Goal: Transaction & Acquisition: Purchase product/service

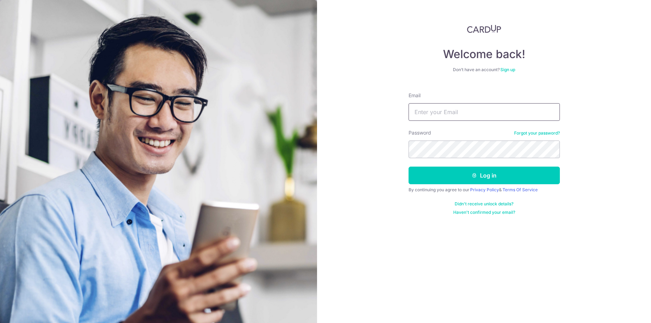
click at [421, 107] on input "Email" at bounding box center [483, 112] width 151 height 18
type input "[EMAIL_ADDRESS][DOMAIN_NAME]"
click at [481, 173] on button "Log in" at bounding box center [483, 175] width 151 height 18
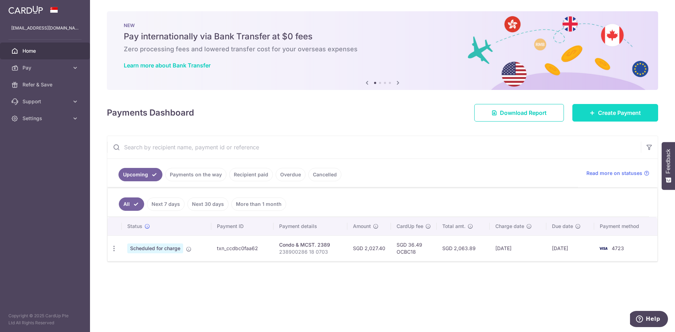
click at [629, 110] on span "Create Payment" at bounding box center [619, 113] width 43 height 8
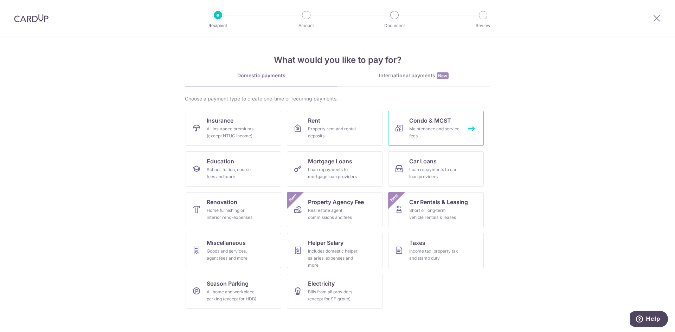
click at [441, 127] on div "Maintenance and service fees" at bounding box center [434, 133] width 51 height 14
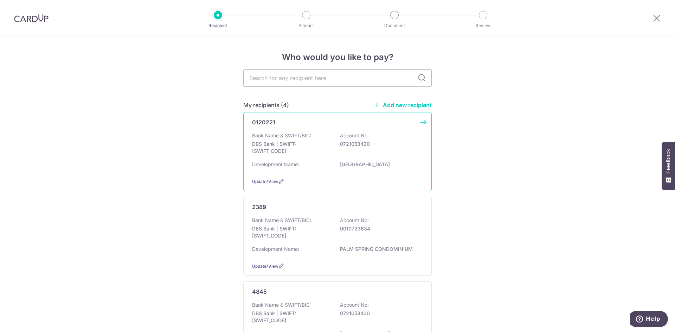
click at [364, 148] on div "Bank Name & SWIFT/BIC: DBS Bank | SWIFT: DBSSSGSGXXX Account No: 0721053420" at bounding box center [337, 145] width 171 height 26
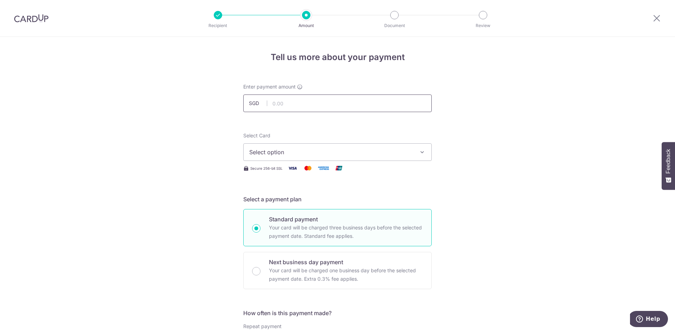
click at [287, 95] on input "text" at bounding box center [337, 104] width 189 height 18
type input "1,487.85"
click at [269, 149] on span "Select option" at bounding box center [331, 152] width 164 height 8
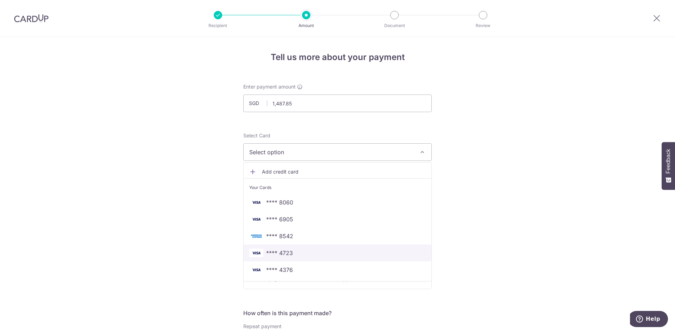
click at [283, 251] on span "**** 4723" at bounding box center [279, 253] width 27 height 8
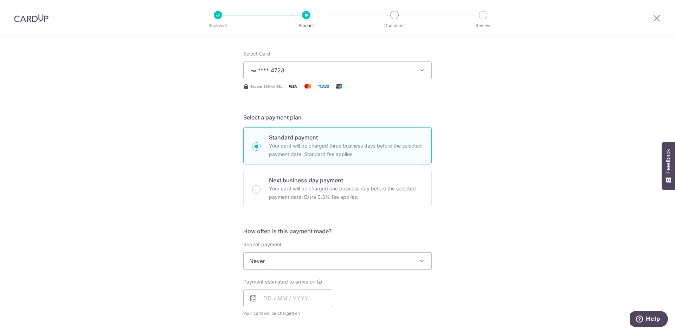
scroll to position [106, 0]
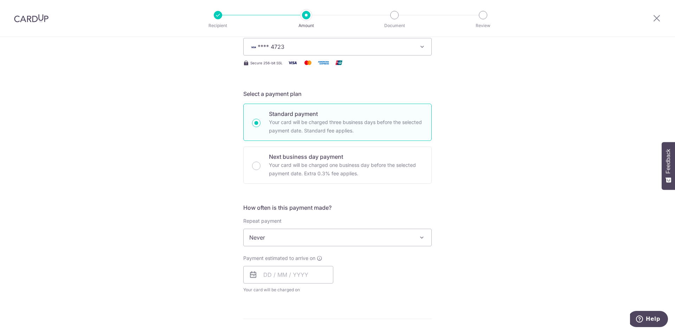
click at [286, 242] on span "Never" at bounding box center [338, 237] width 188 height 17
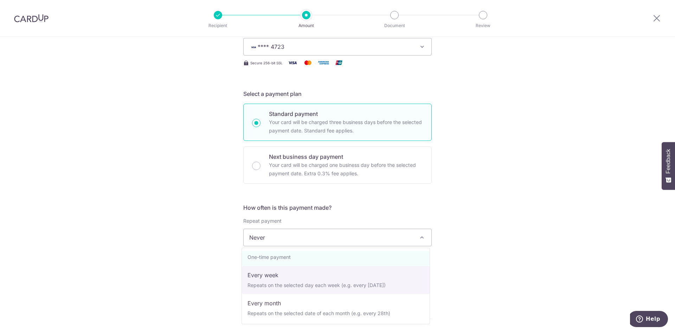
scroll to position [35, 0]
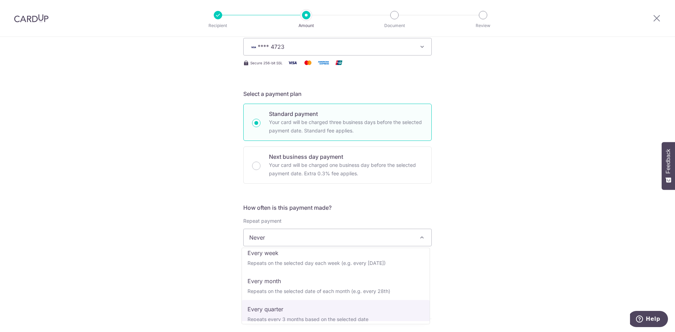
select select "4"
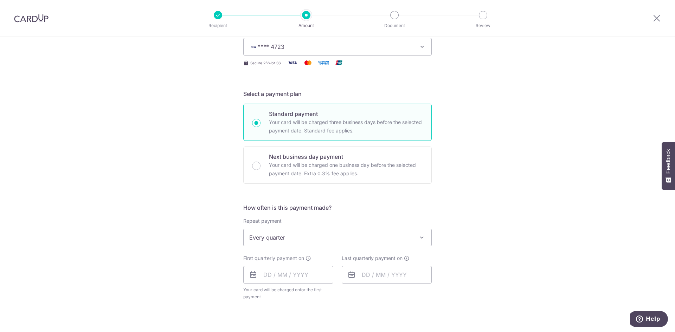
scroll to position [141, 0]
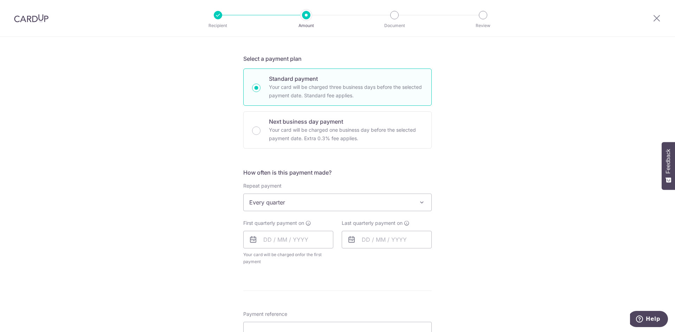
click at [252, 238] on icon at bounding box center [253, 240] width 8 height 8
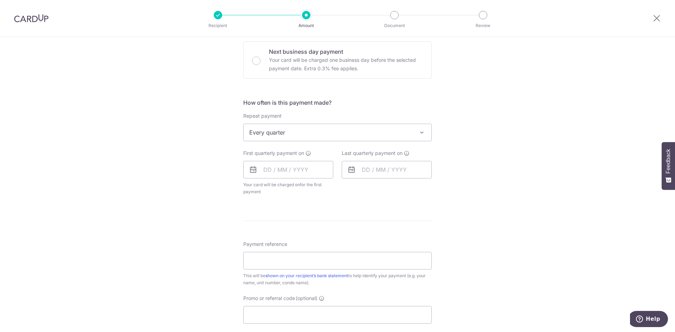
scroll to position [211, 0]
click at [278, 175] on input "text" at bounding box center [288, 170] width 90 height 18
click at [324, 231] on link "10" at bounding box center [328, 233] width 11 height 11
type input "10/10/2025"
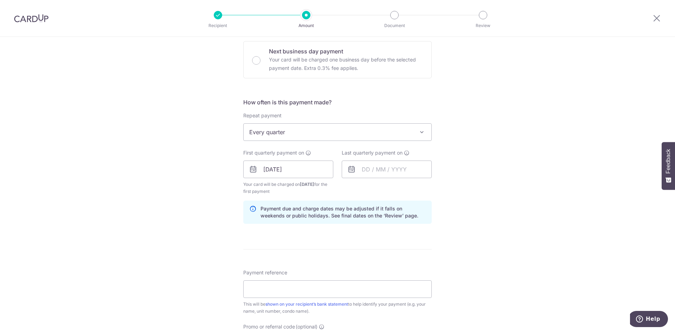
click at [350, 170] on icon at bounding box center [352, 169] width 8 height 8
click at [367, 168] on input "text" at bounding box center [387, 170] width 90 height 18
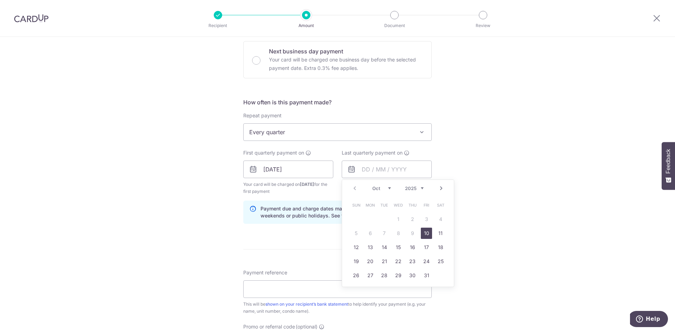
click at [419, 189] on select "2025 2026 2027 2028 2029 2030 2031 2032 2033 2034 2035" at bounding box center [414, 189] width 19 height 6
click at [438, 188] on link "Next" at bounding box center [441, 188] width 8 height 8
click at [414, 188] on select "2025 2026 2027 2028 2029 2030 2031 2032 2033 2034 2035" at bounding box center [414, 189] width 19 height 6
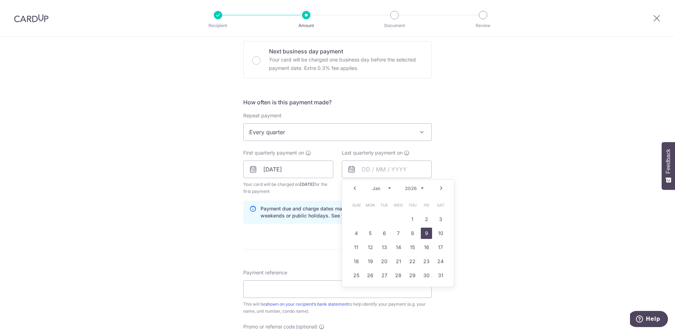
click at [426, 234] on link "9" at bounding box center [426, 233] width 11 height 11
type input "[DATE]"
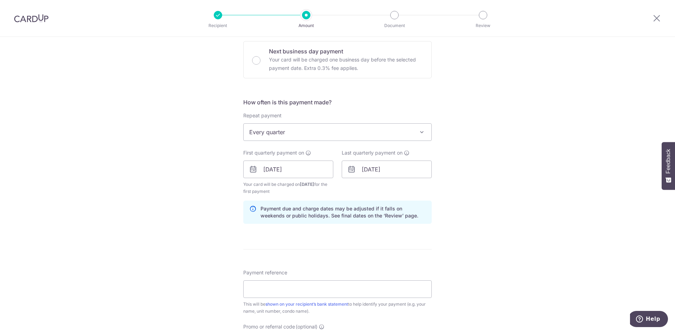
click at [485, 183] on div "Tell us more about your payment Enter payment amount SGD 1,487.85 1487.85 Selec…" at bounding box center [337, 162] width 675 height 672
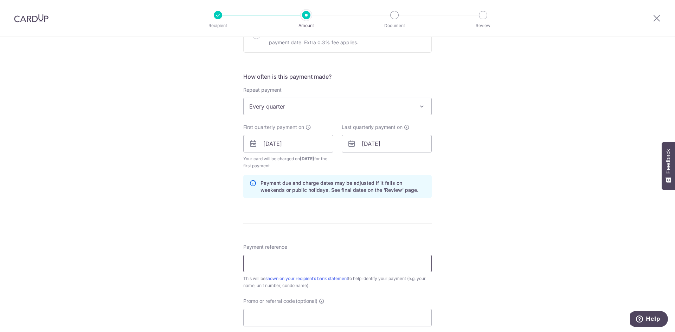
scroll to position [281, 0]
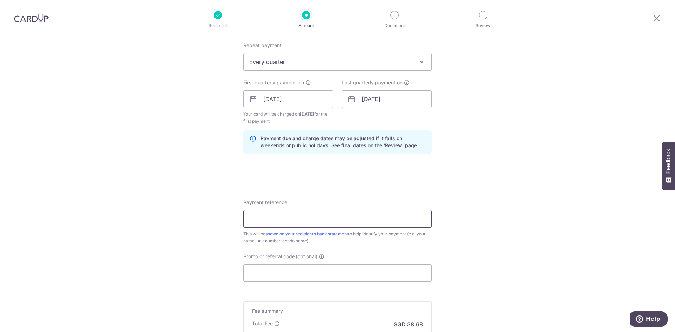
click at [273, 218] on input "Payment reference" at bounding box center [337, 219] width 189 height 18
type input "25100111"
click at [266, 280] on input "Promo or referral code (optional)" at bounding box center [337, 274] width 189 height 18
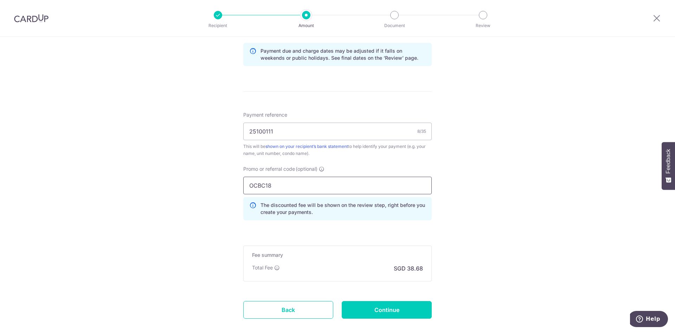
scroll to position [317, 0]
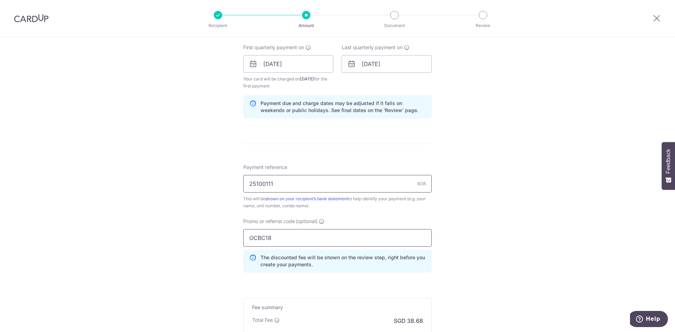
type input "OCBC18"
click at [303, 179] on input "25100111" at bounding box center [337, 184] width 189 height 18
type input "2"
type input "120221"
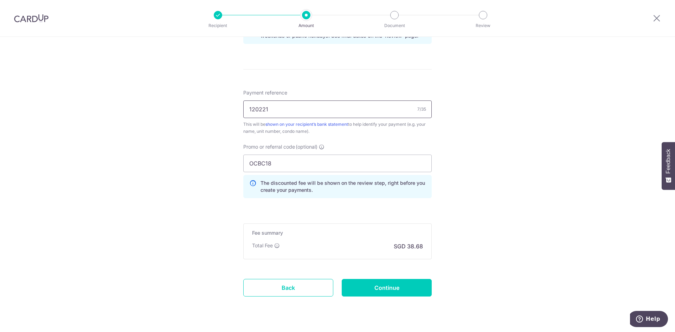
scroll to position [408, 0]
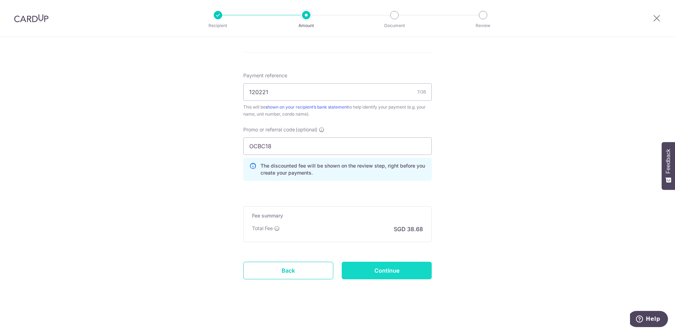
click at [388, 269] on input "Continue" at bounding box center [387, 271] width 90 height 18
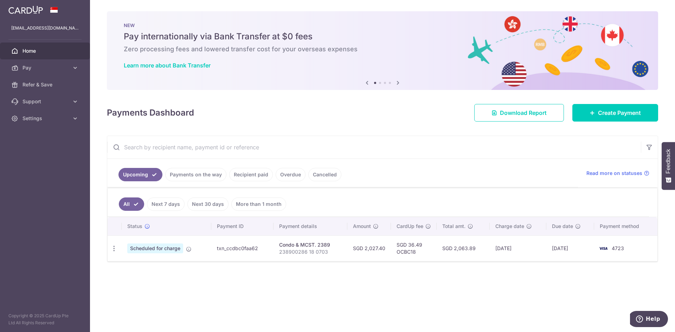
click at [250, 174] on link "Recipient paid" at bounding box center [251, 174] width 44 height 13
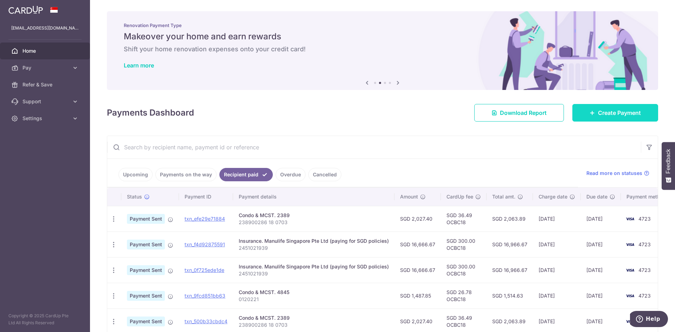
click at [615, 111] on span "Create Payment" at bounding box center [619, 113] width 43 height 8
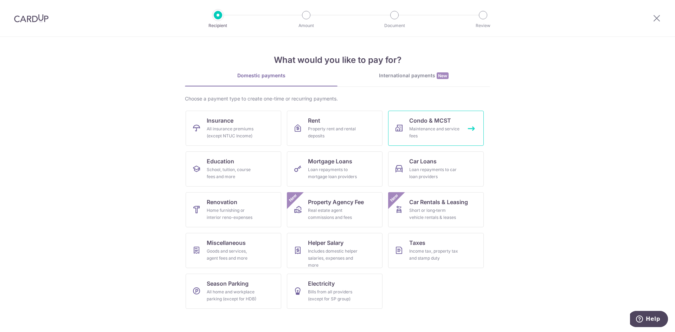
click at [436, 129] on div "Maintenance and service fees" at bounding box center [434, 133] width 51 height 14
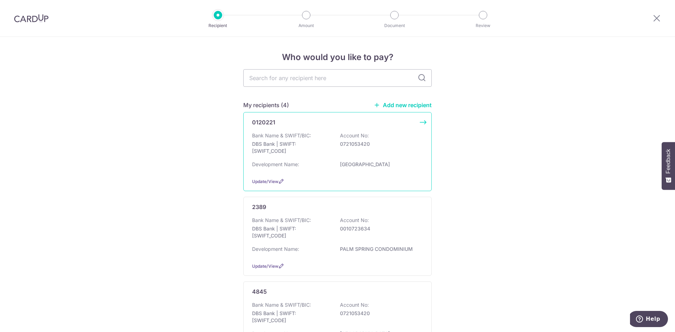
click at [292, 145] on p "DBS Bank | SWIFT: DBSSSGSGXXX" at bounding box center [291, 148] width 79 height 14
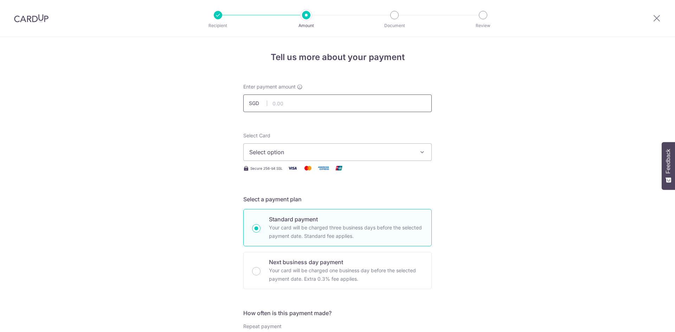
click at [286, 101] on input "text" at bounding box center [337, 104] width 189 height 18
type input "1,487.85"
click at [285, 159] on button "Select option" at bounding box center [337, 153] width 189 height 18
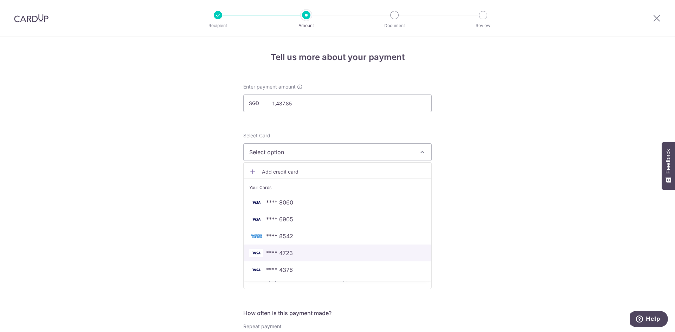
click at [291, 248] on link "**** 4723" at bounding box center [338, 253] width 188 height 17
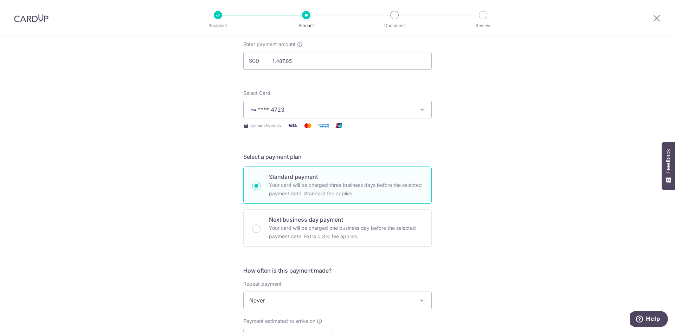
scroll to position [106, 0]
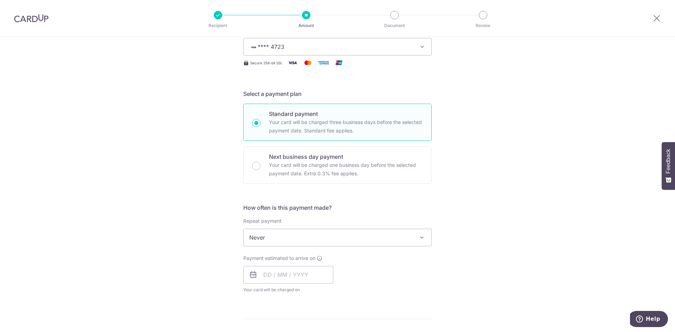
click at [285, 239] on span "Never" at bounding box center [338, 237] width 188 height 17
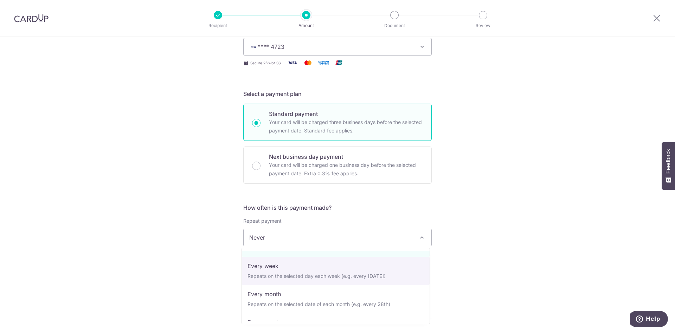
scroll to position [70, 0]
select select "4"
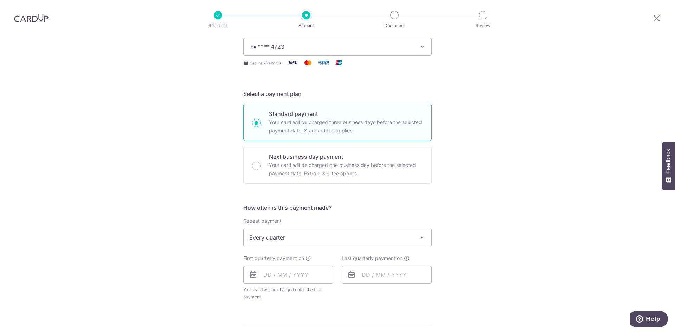
scroll to position [176, 0]
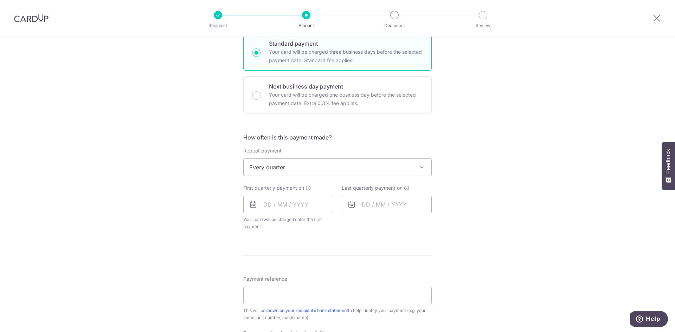
click at [254, 202] on icon at bounding box center [253, 204] width 8 height 8
click at [254, 206] on icon at bounding box center [253, 204] width 8 height 8
click at [249, 208] on icon at bounding box center [253, 204] width 8 height 8
click at [268, 204] on input "text" at bounding box center [288, 205] width 90 height 18
click at [313, 270] on link "9" at bounding box center [313, 268] width 11 height 11
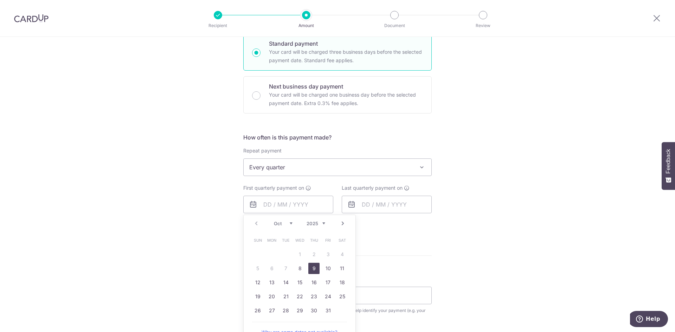
type input "09/10/2025"
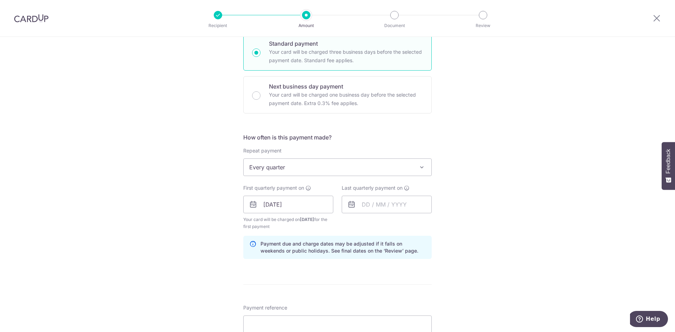
click at [350, 205] on icon at bounding box center [352, 204] width 8 height 8
click at [361, 204] on input "text" at bounding box center [387, 205] width 90 height 18
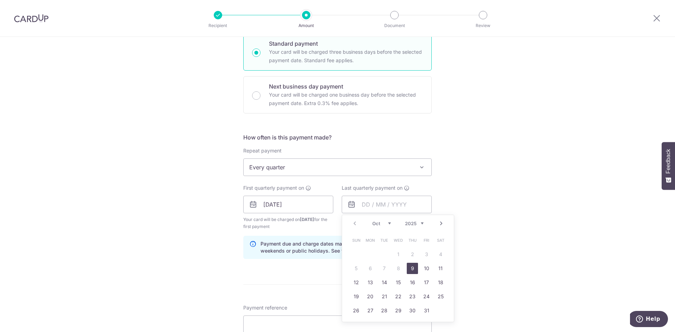
click at [441, 221] on link "Next" at bounding box center [441, 223] width 8 height 8
click at [424, 269] on link "9" at bounding box center [426, 268] width 11 height 11
type input "09/01/2026"
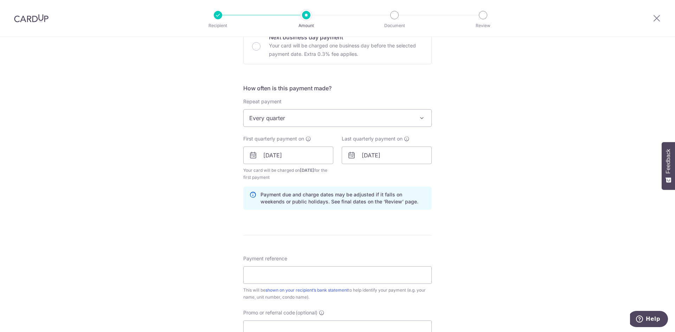
scroll to position [281, 0]
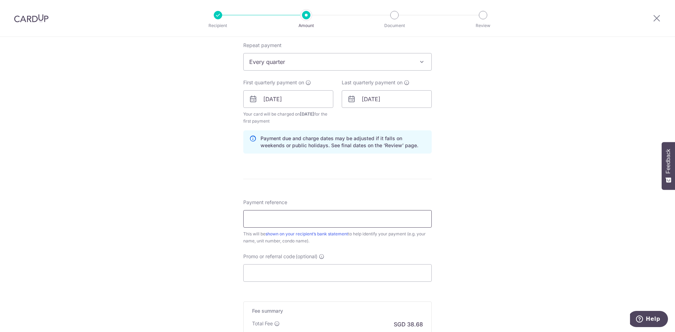
click at [292, 217] on input "Payment reference" at bounding box center [337, 219] width 189 height 18
type input "120221"
click at [271, 274] on input "Promo or referral code (optional)" at bounding box center [337, 274] width 189 height 18
type input "o"
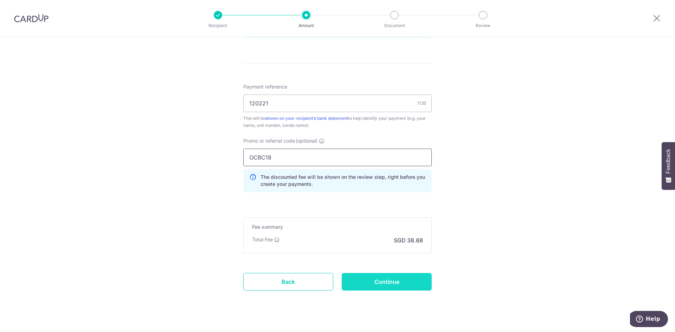
scroll to position [408, 0]
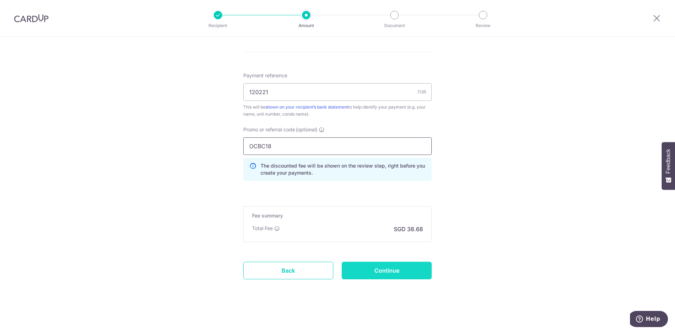
type input "OCBC18"
click at [367, 270] on input "Continue" at bounding box center [387, 271] width 90 height 18
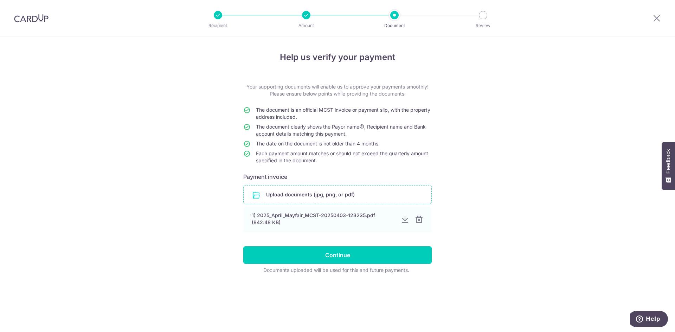
click at [295, 198] on input "file" at bounding box center [338, 195] width 188 height 18
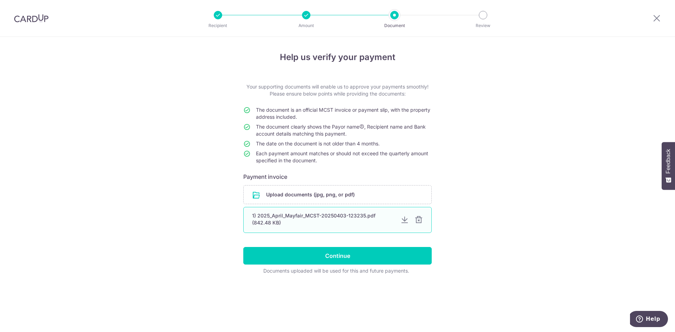
click at [420, 221] on div at bounding box center [419, 220] width 8 height 8
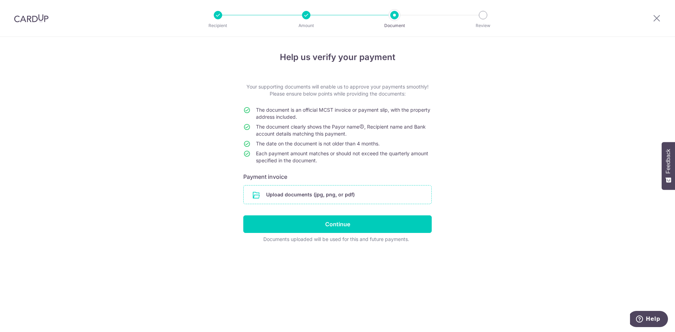
click at [350, 200] on input "file" at bounding box center [338, 195] width 188 height 18
click at [279, 191] on input "file" at bounding box center [338, 195] width 188 height 18
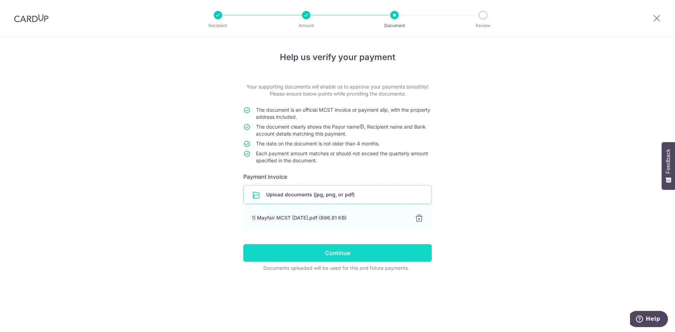
click at [334, 256] on input "Continue" at bounding box center [337, 253] width 189 height 18
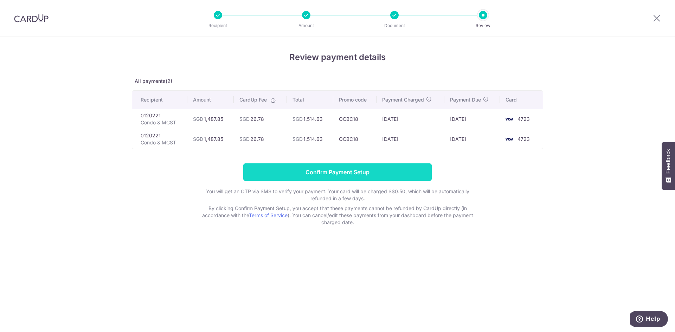
click at [346, 172] on input "Confirm Payment Setup" at bounding box center [337, 173] width 189 height 18
